Goal: Task Accomplishment & Management: Manage account settings

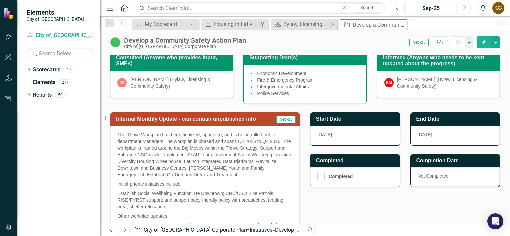
scroll to position [301, 0]
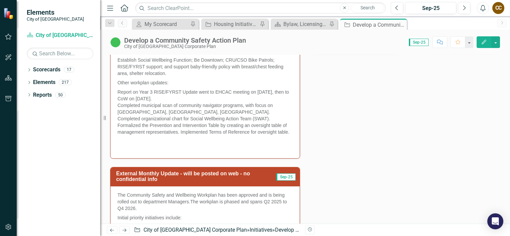
click at [482, 43] on icon "button" at bounding box center [484, 42] width 5 height 5
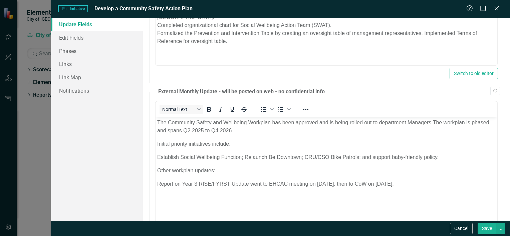
scroll to position [214, 0]
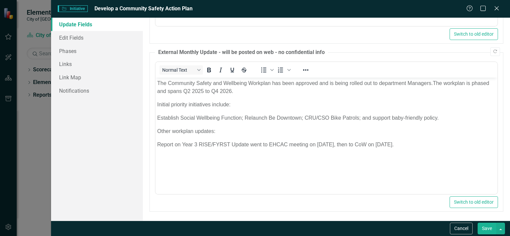
click at [272, 145] on span "Report on Year 3 RISE/FYRST Update went to EHCAC meeting on September 4, then t…" at bounding box center [275, 145] width 237 height 6
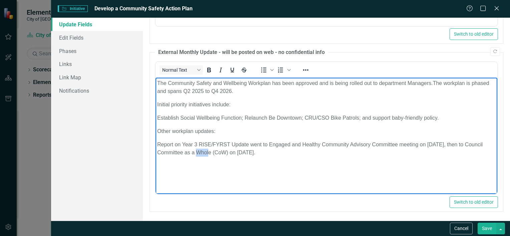
drag, startPoint x: 213, startPoint y: 154, endPoint x: 203, endPoint y: 155, distance: 9.8
click at [203, 155] on span "Report on Year 3 RISE/FYRST Update went to Engaged and Healthy Community Adviso…" at bounding box center [320, 149] width 326 height 14
click at [488, 229] on button "Save" at bounding box center [487, 229] width 19 height 12
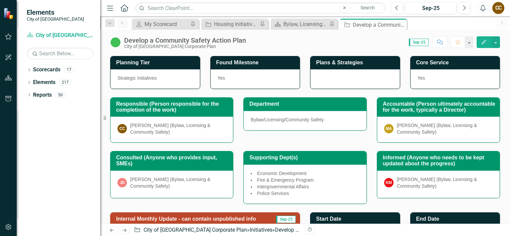
scroll to position [0, 0]
